Goal: Information Seeking & Learning: Learn about a topic

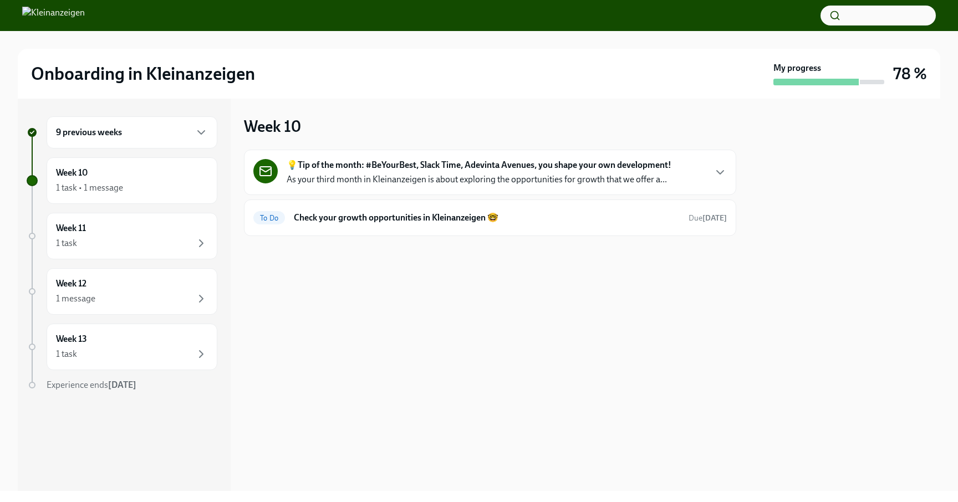
click at [205, 148] on div "9 previous weeks" at bounding box center [132, 132] width 171 height 32
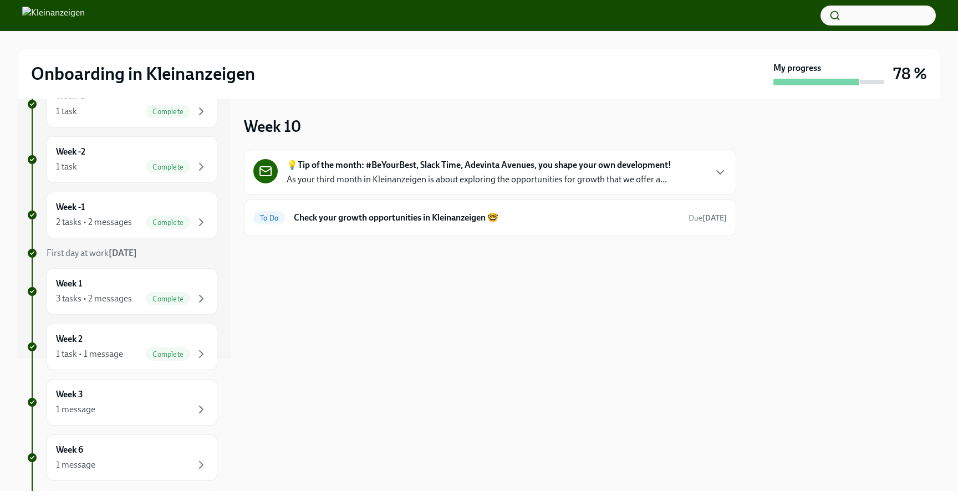
scroll to position [378, 0]
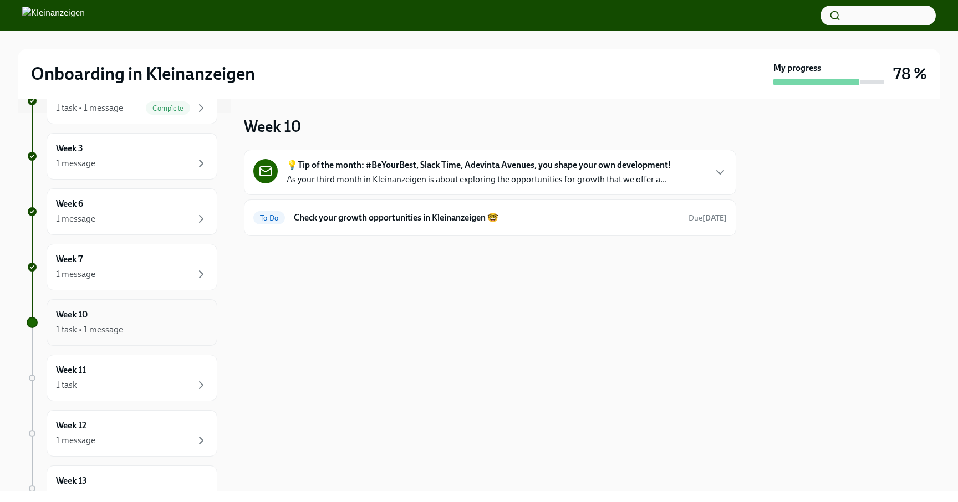
click at [152, 331] on div "1 task • 1 message" at bounding box center [132, 329] width 152 height 13
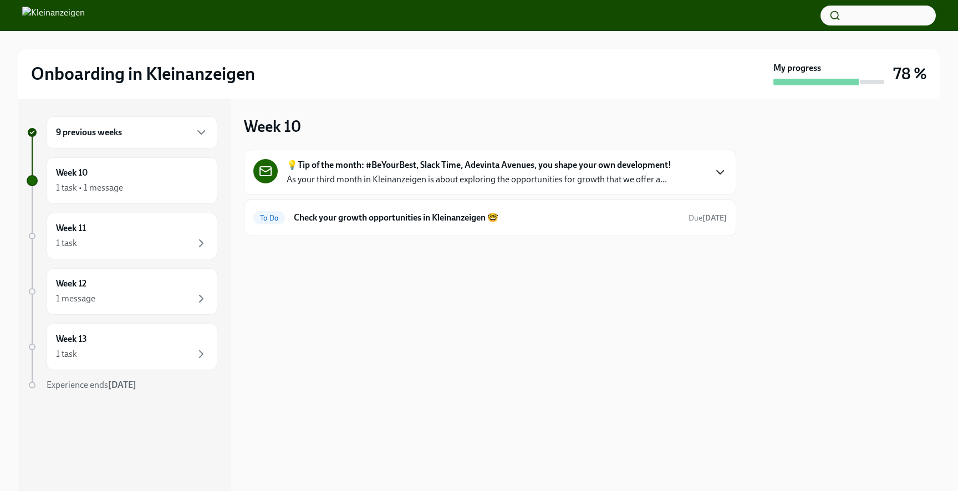
click at [719, 171] on icon "button" at bounding box center [720, 172] width 13 height 13
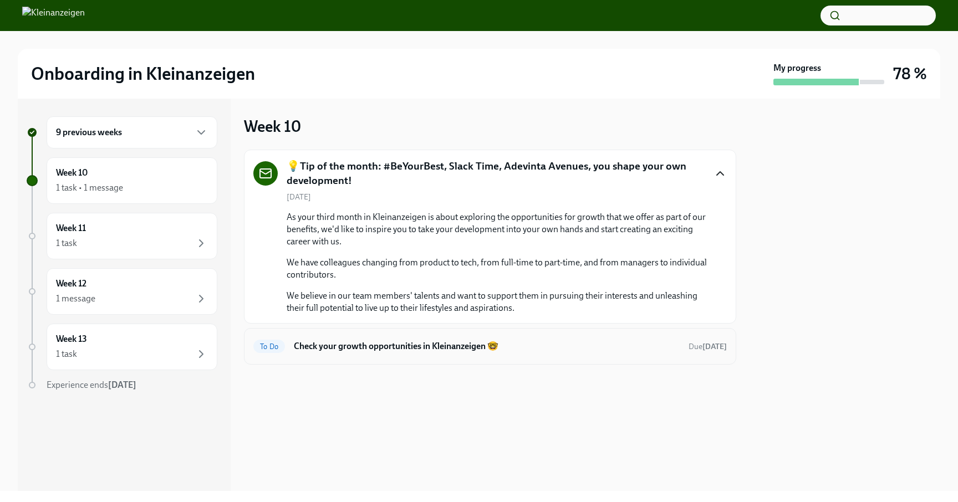
click at [607, 351] on h6 "Check your growth opportunities in Kleinanzeigen 🤓" at bounding box center [487, 346] width 386 height 12
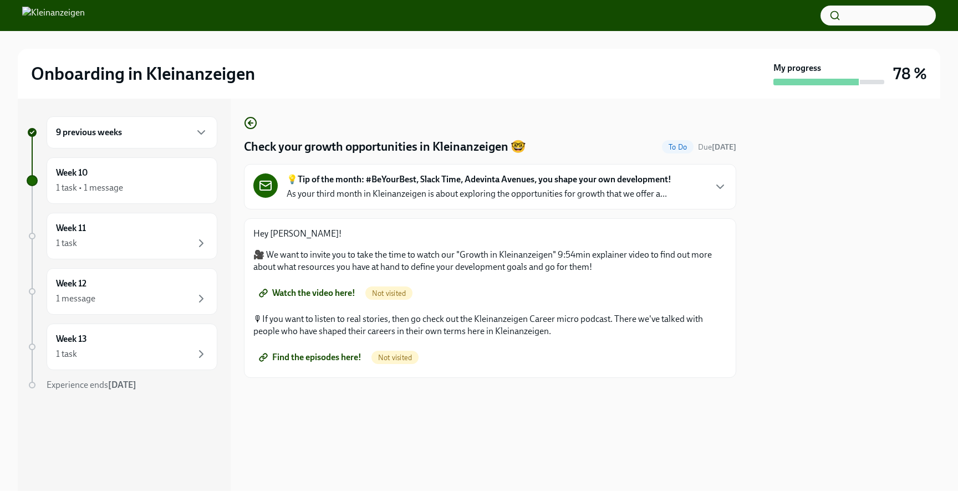
click at [353, 293] on span "Watch the video here!" at bounding box center [308, 293] width 94 height 11
